Goal: Task Accomplishment & Management: Manage account settings

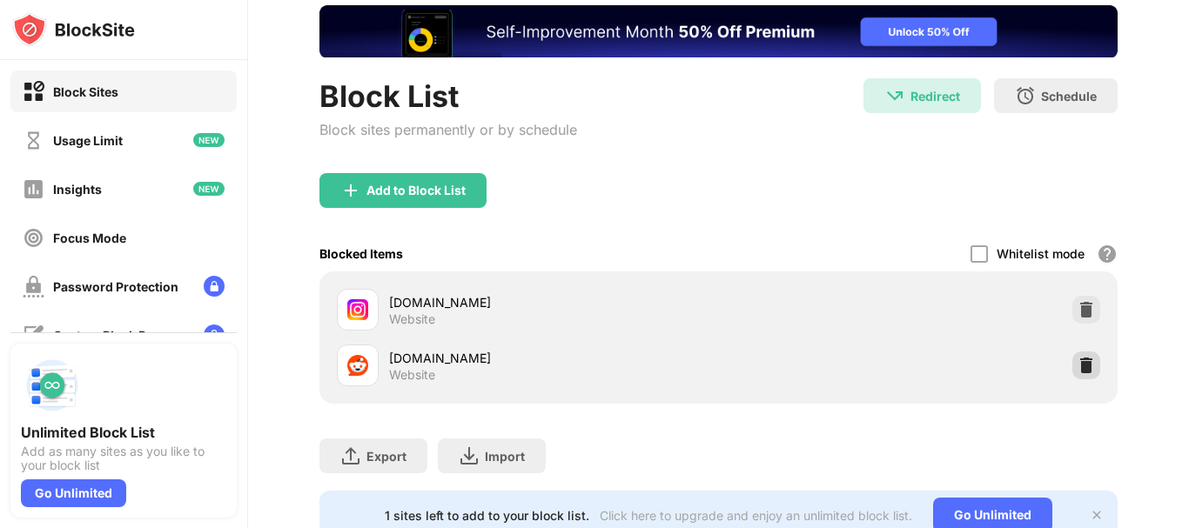
click at [1078, 357] on img at bounding box center [1086, 365] width 17 height 17
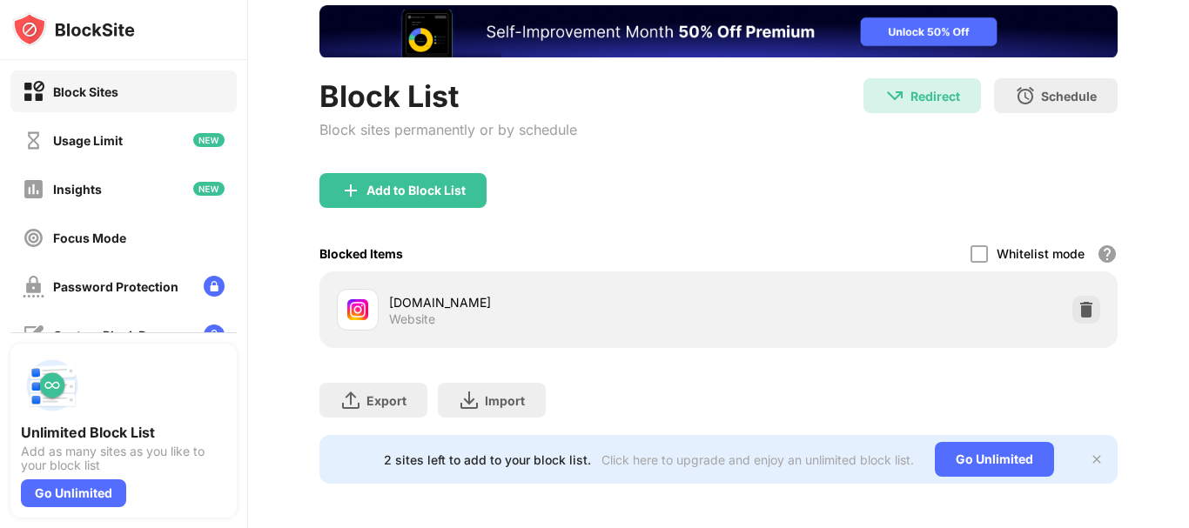
scroll to position [121, 0]
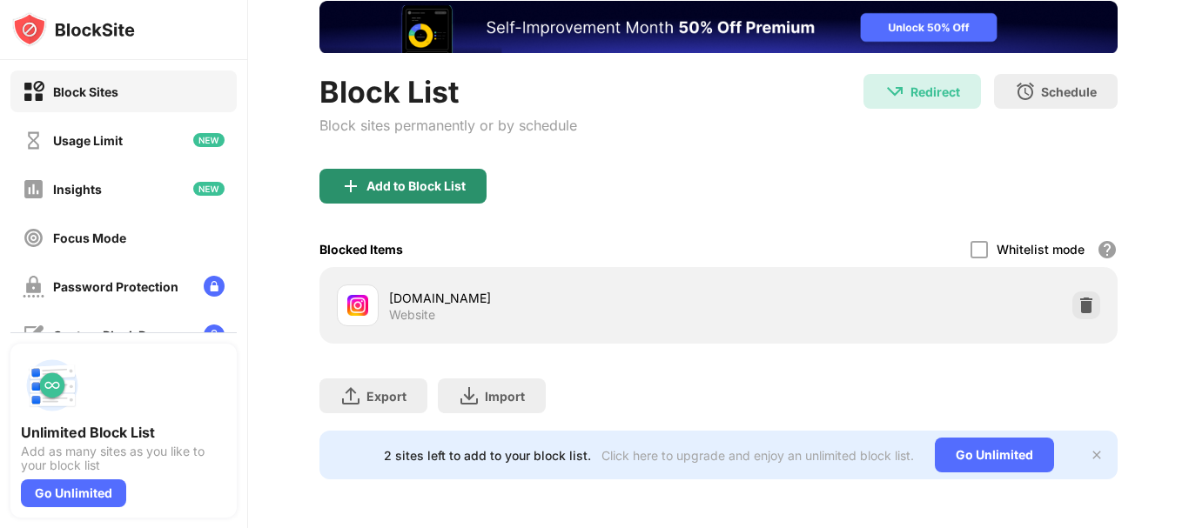
click at [444, 179] on div "Add to Block List" at bounding box center [416, 186] width 99 height 14
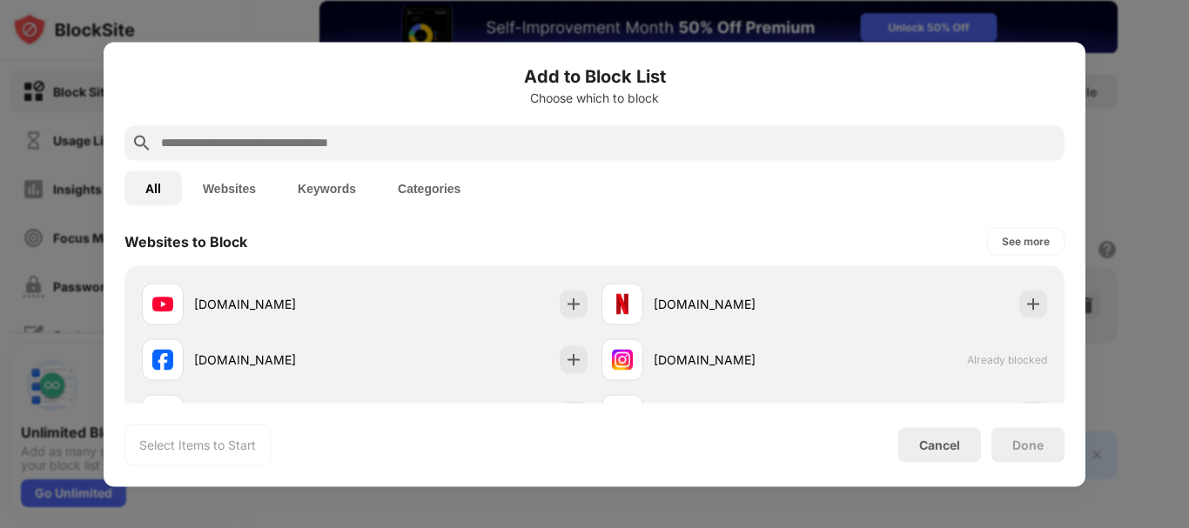
scroll to position [290, 0]
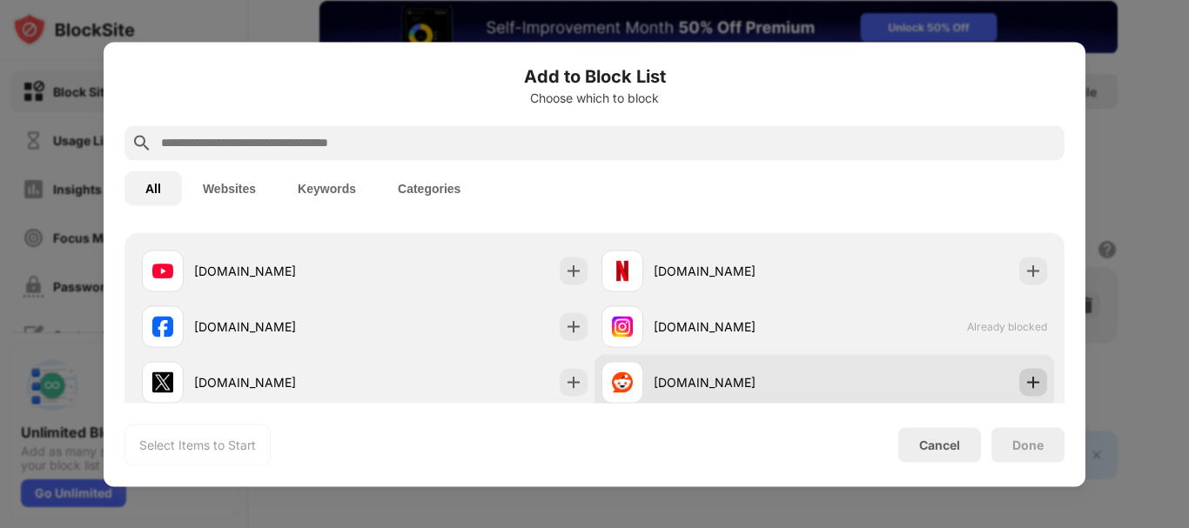
click at [1030, 377] on div at bounding box center [1033, 382] width 28 height 28
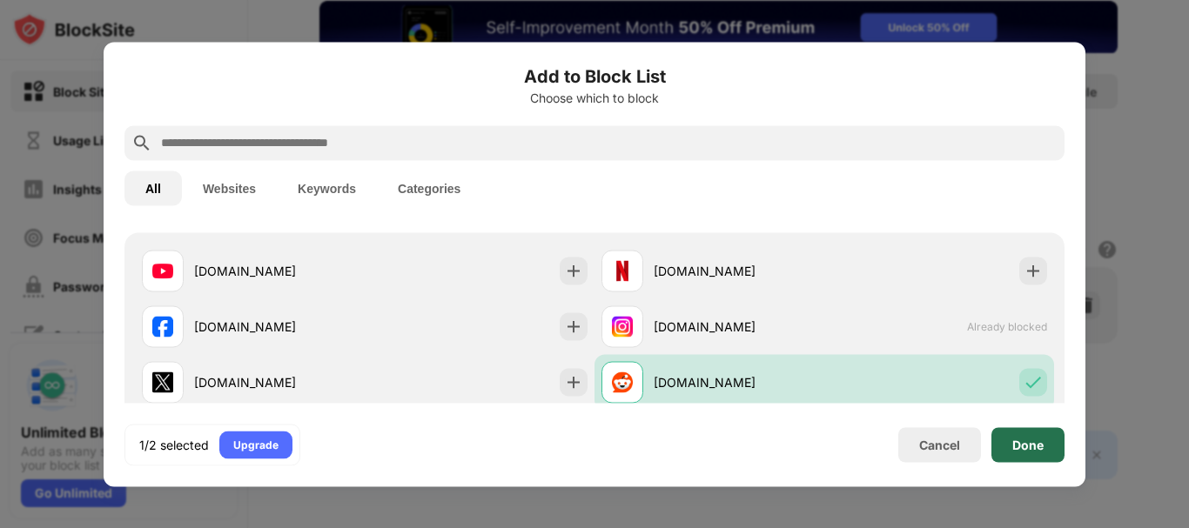
click at [1026, 438] on div "Done" at bounding box center [1028, 445] width 31 height 14
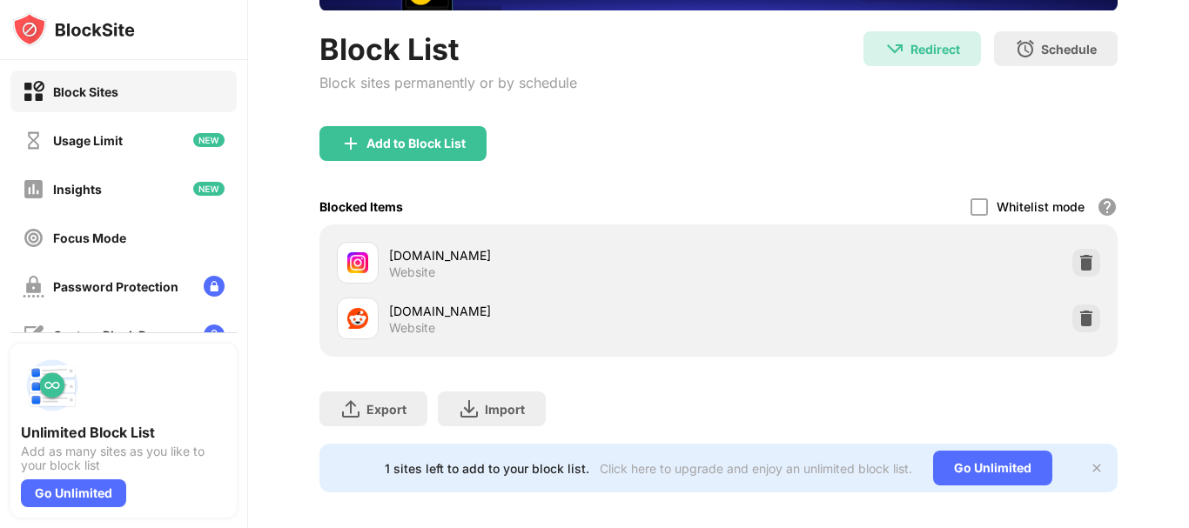
scroll to position [177, 0]
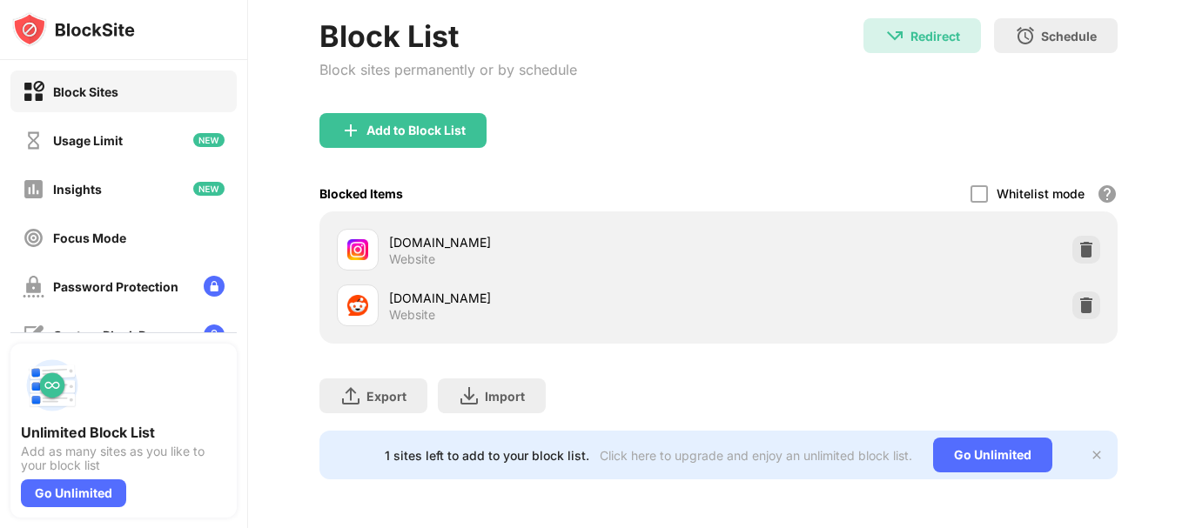
click at [1090, 448] on img at bounding box center [1097, 455] width 14 height 14
